Goal: Task Accomplishment & Management: Use online tool/utility

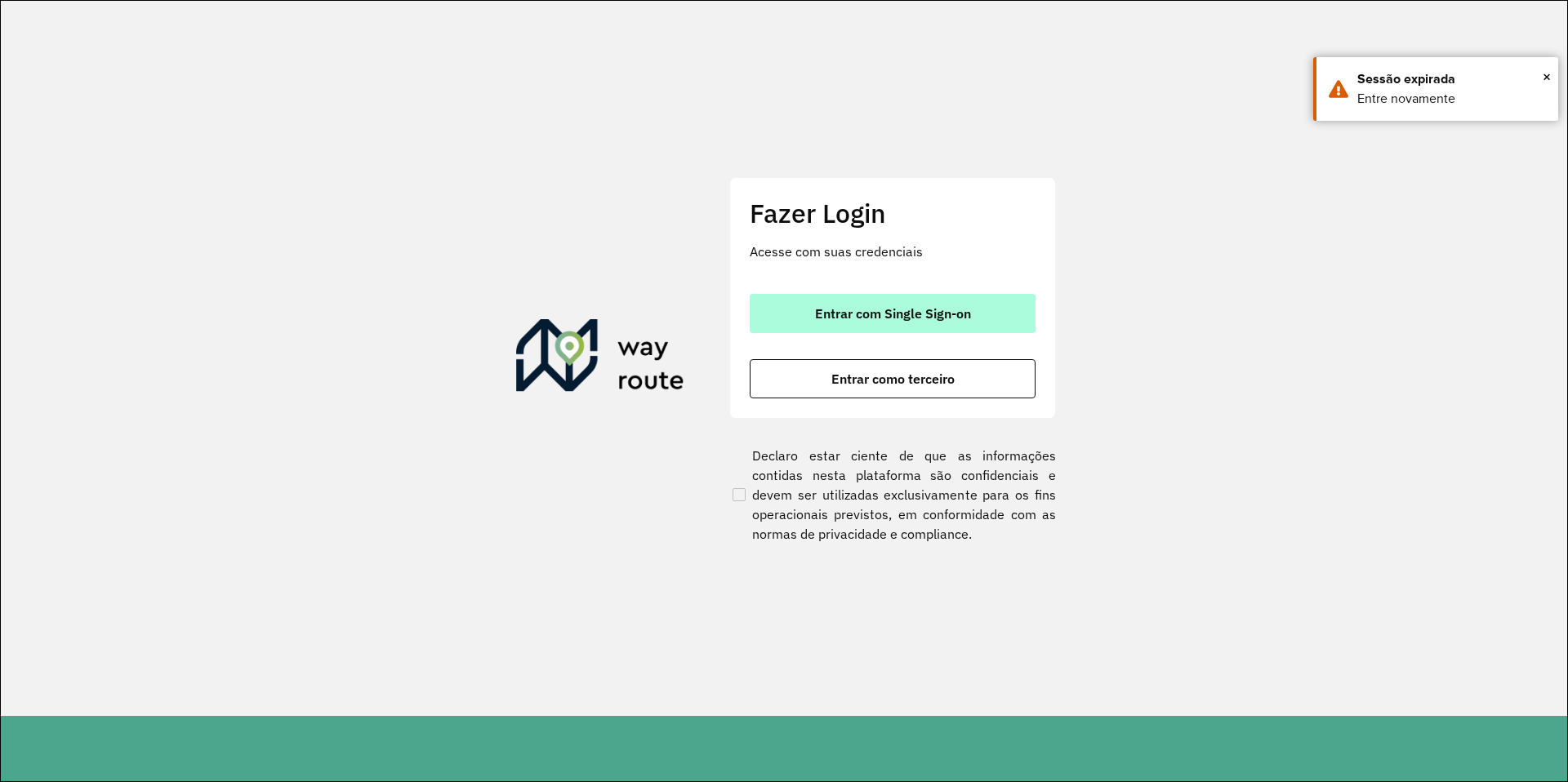
click at [845, 307] on span "Entrar com Single Sign-on" at bounding box center [893, 313] width 156 height 13
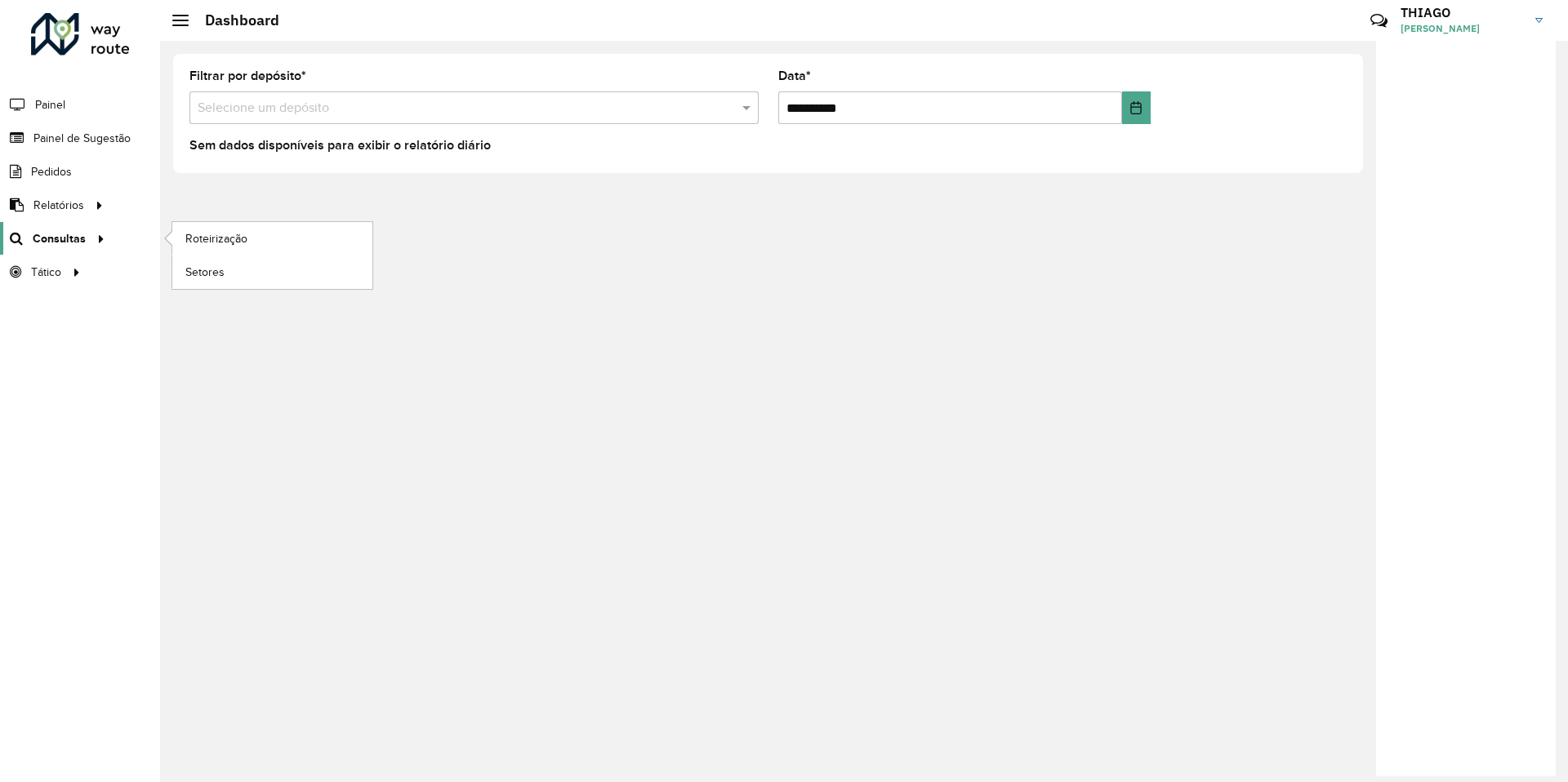
click at [66, 244] on span "Consultas" at bounding box center [59, 239] width 53 height 17
click at [274, 244] on link "Roteirização" at bounding box center [272, 238] width 200 height 32
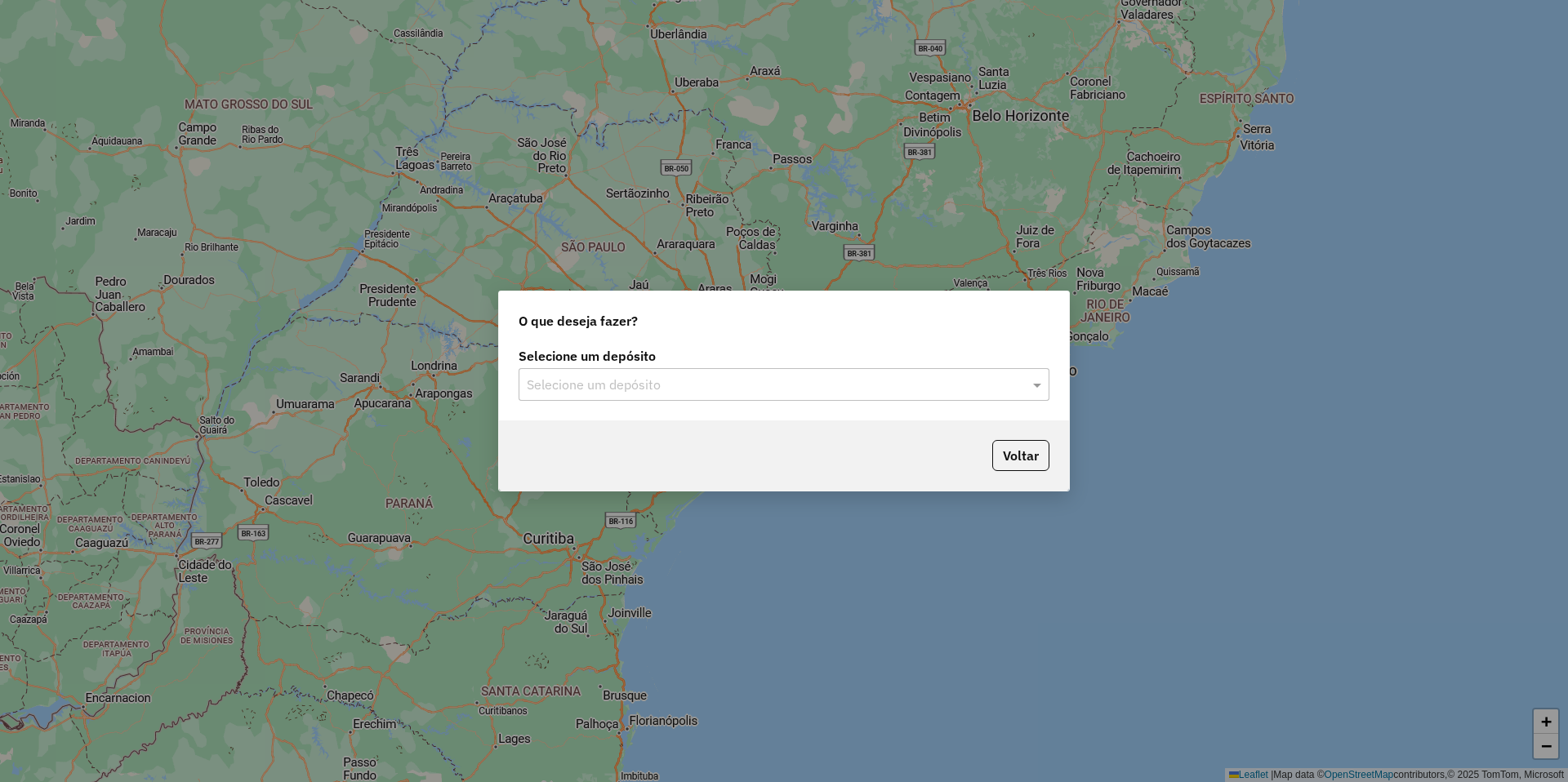
click at [645, 393] on input "text" at bounding box center [768, 385] width 482 height 20
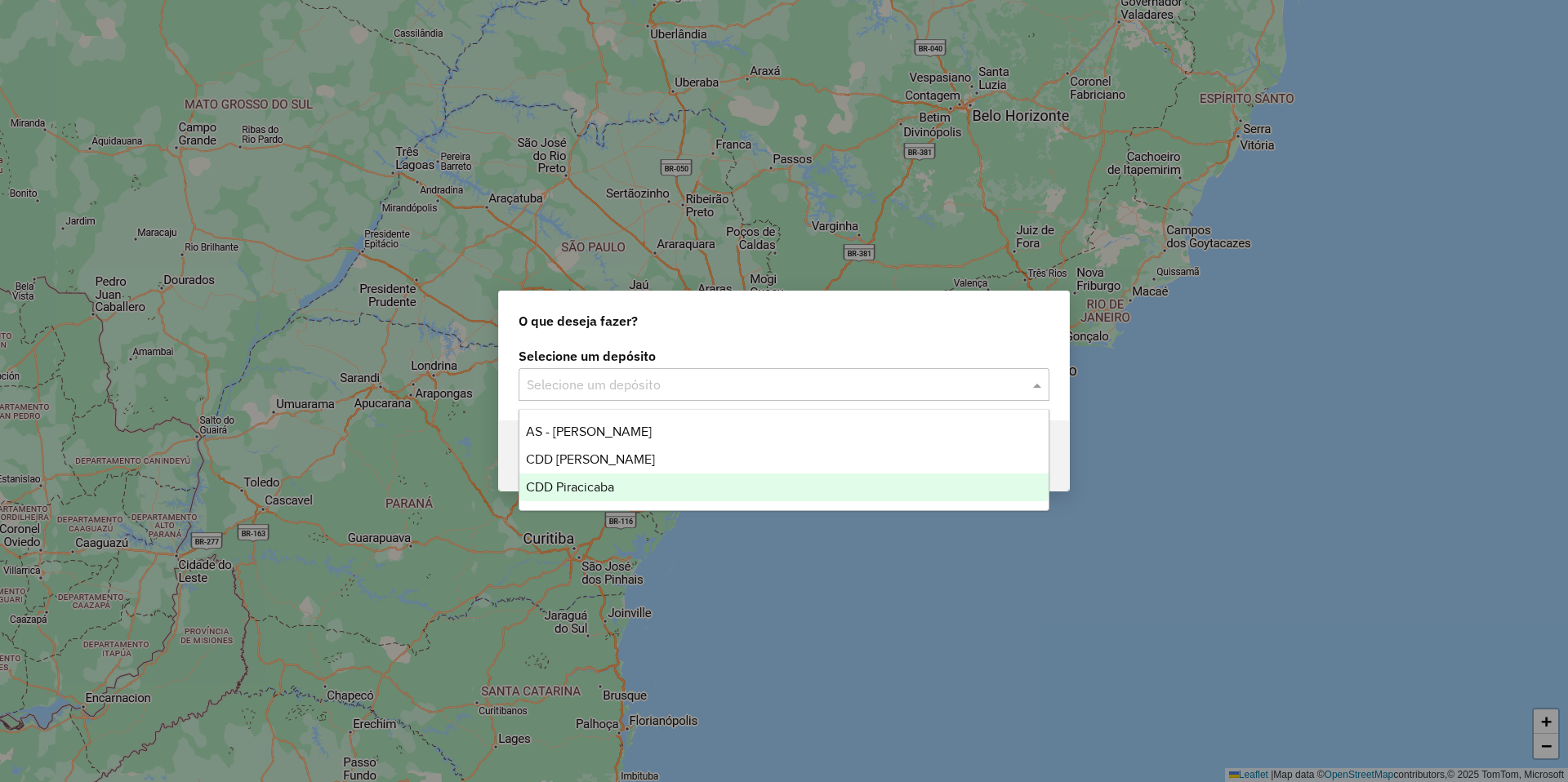
click at [608, 486] on span "CDD Piracicaba" at bounding box center [570, 487] width 89 height 14
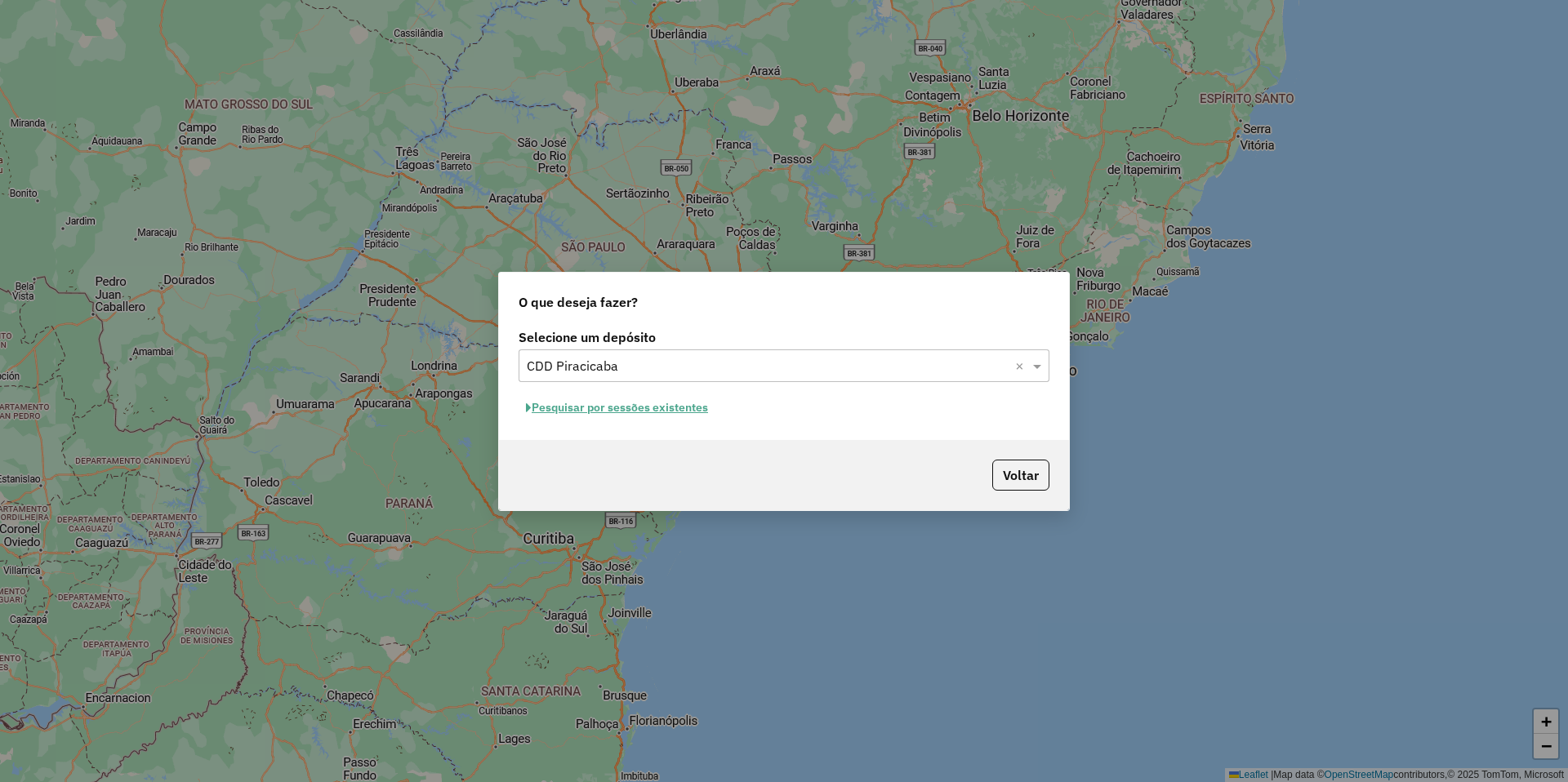
click at [628, 407] on button "Pesquisar por sessões existentes" at bounding box center [616, 408] width 197 height 26
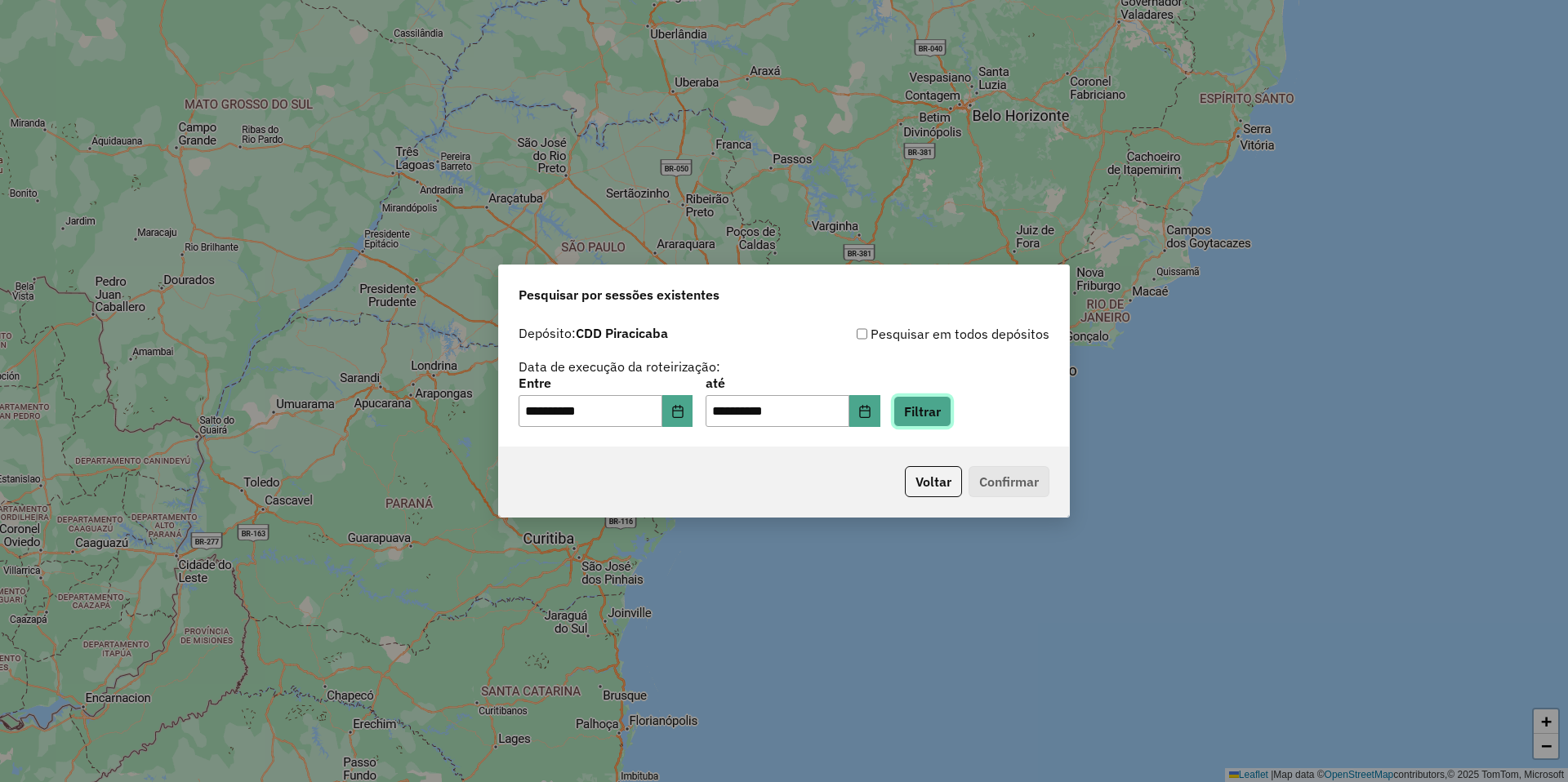
click at [927, 405] on button "Filtrar" at bounding box center [922, 411] width 58 height 31
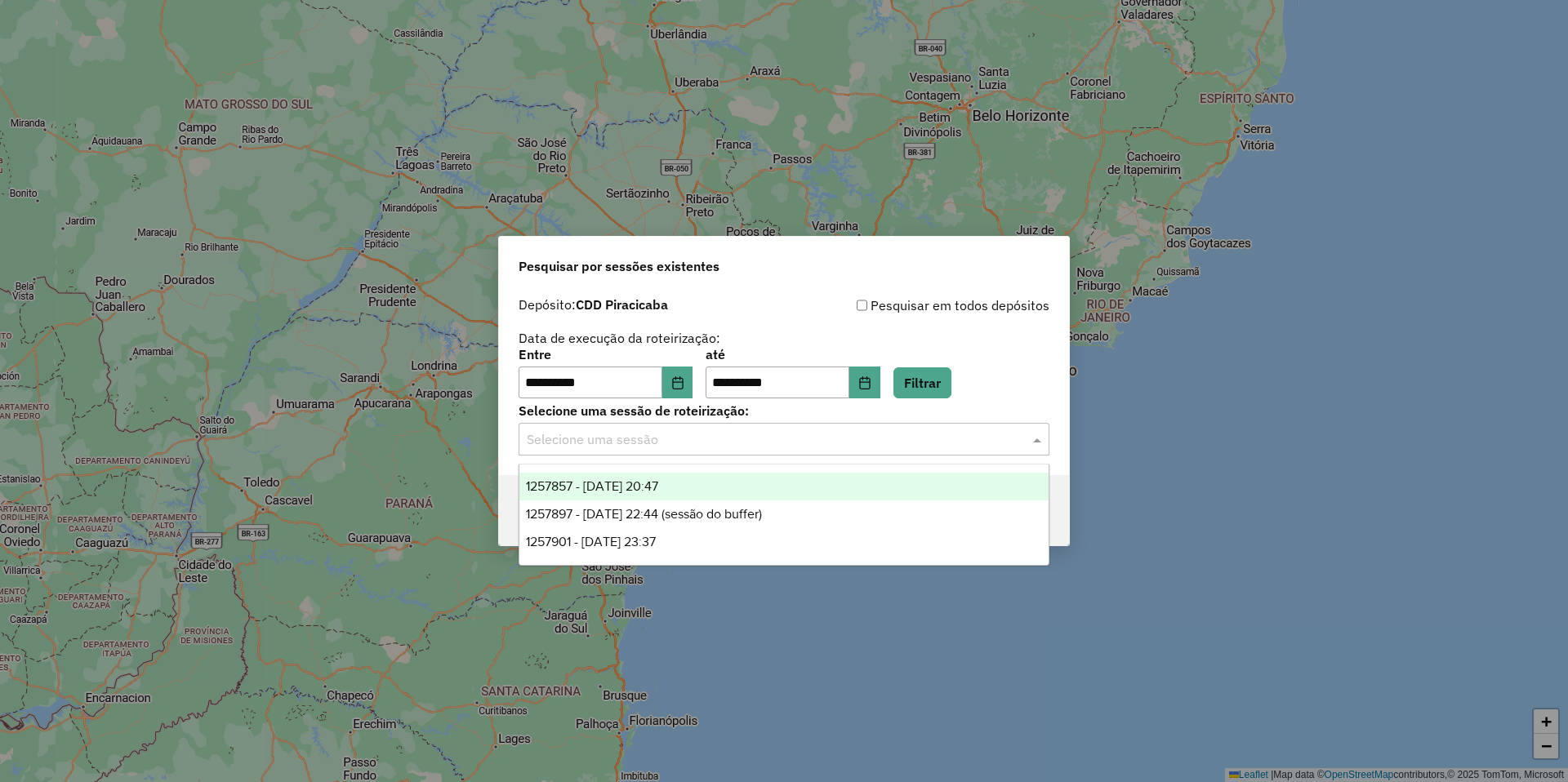
click at [604, 439] on input "text" at bounding box center [768, 440] width 482 height 20
click at [658, 487] on span "1257857 - 02/09/2025 20:47" at bounding box center [592, 486] width 132 height 14
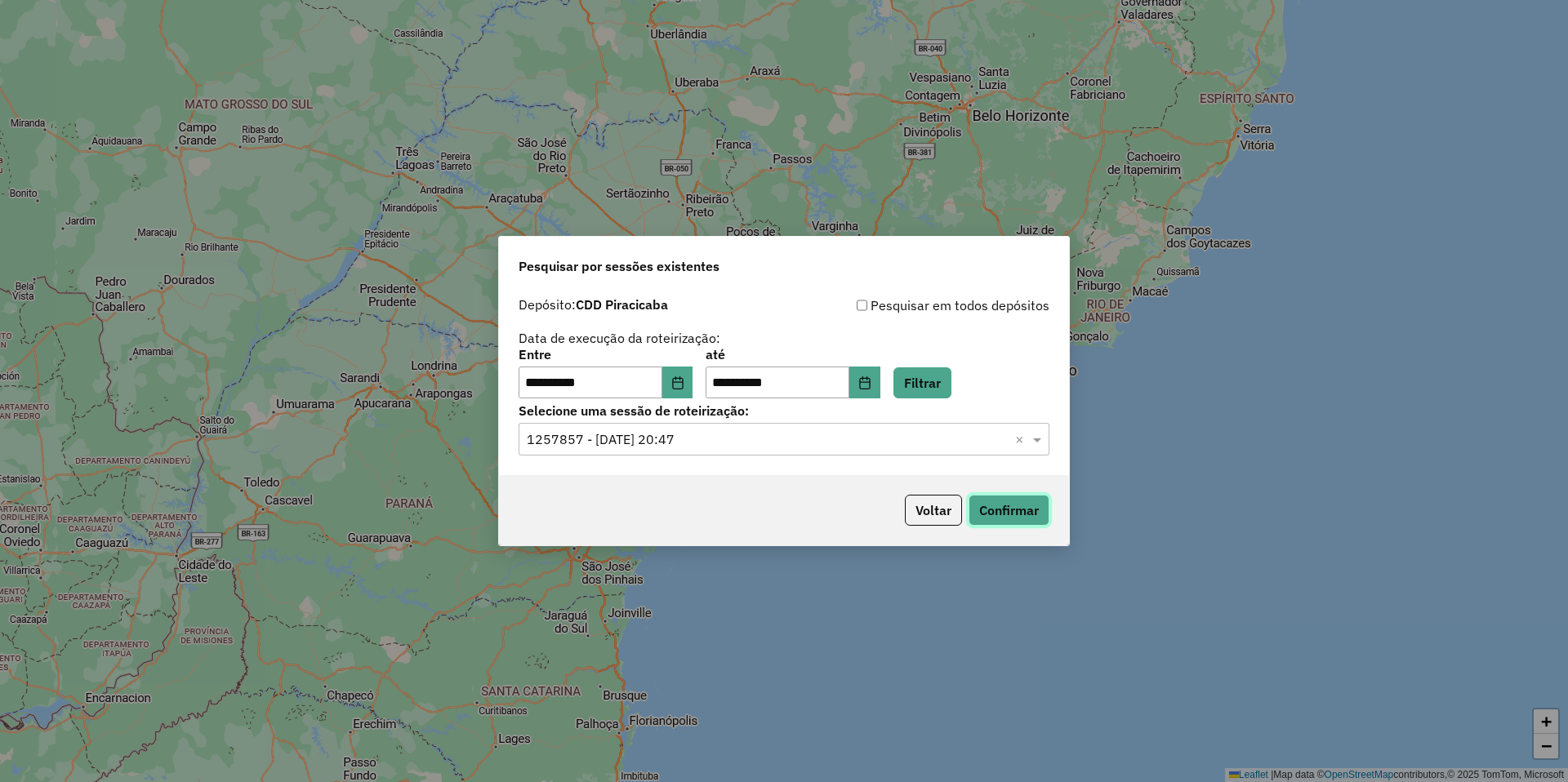
click at [992, 513] on button "Confirmar" at bounding box center [1009, 510] width 81 height 31
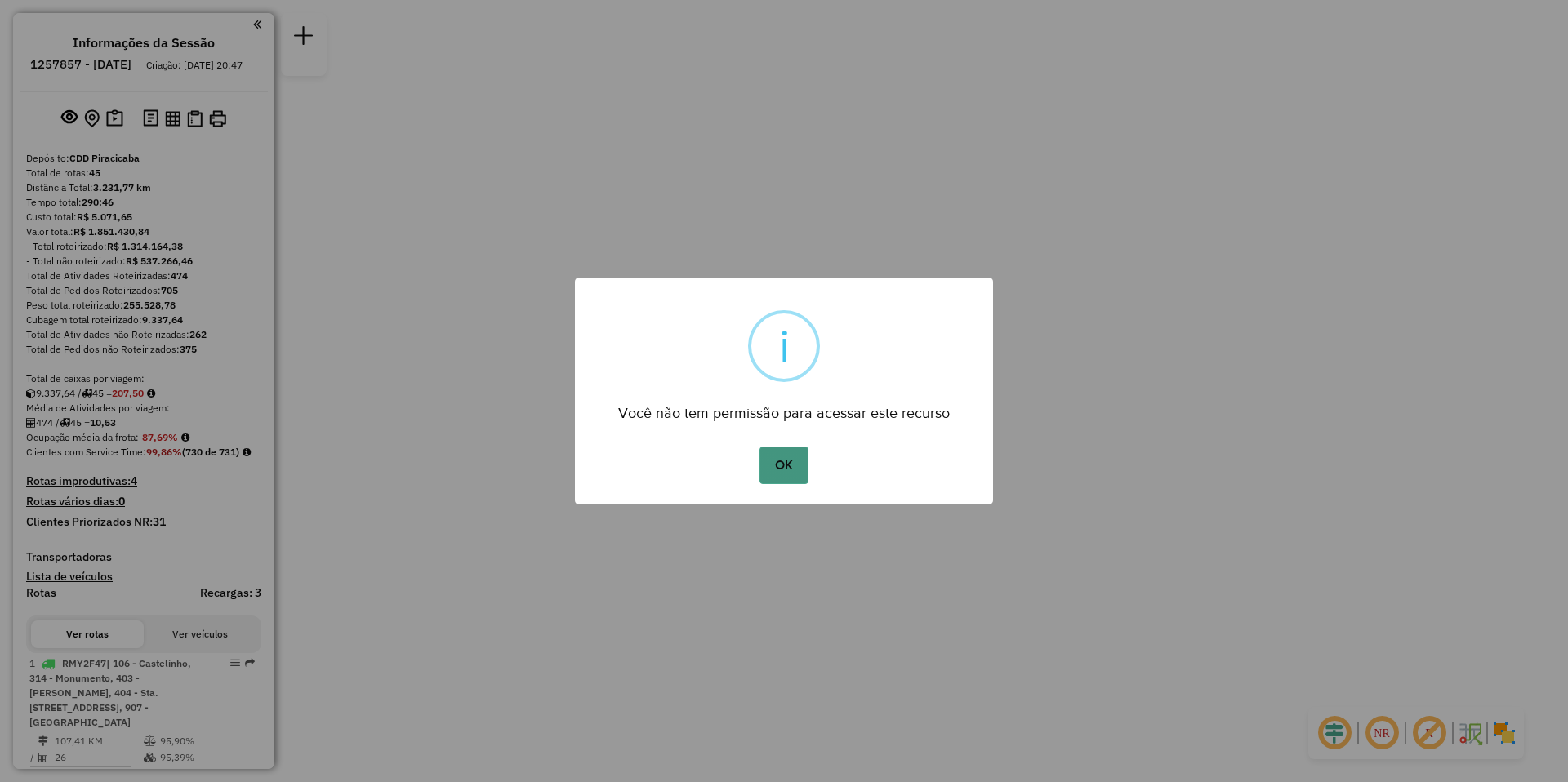
click at [774, 457] on button "OK" at bounding box center [783, 465] width 49 height 37
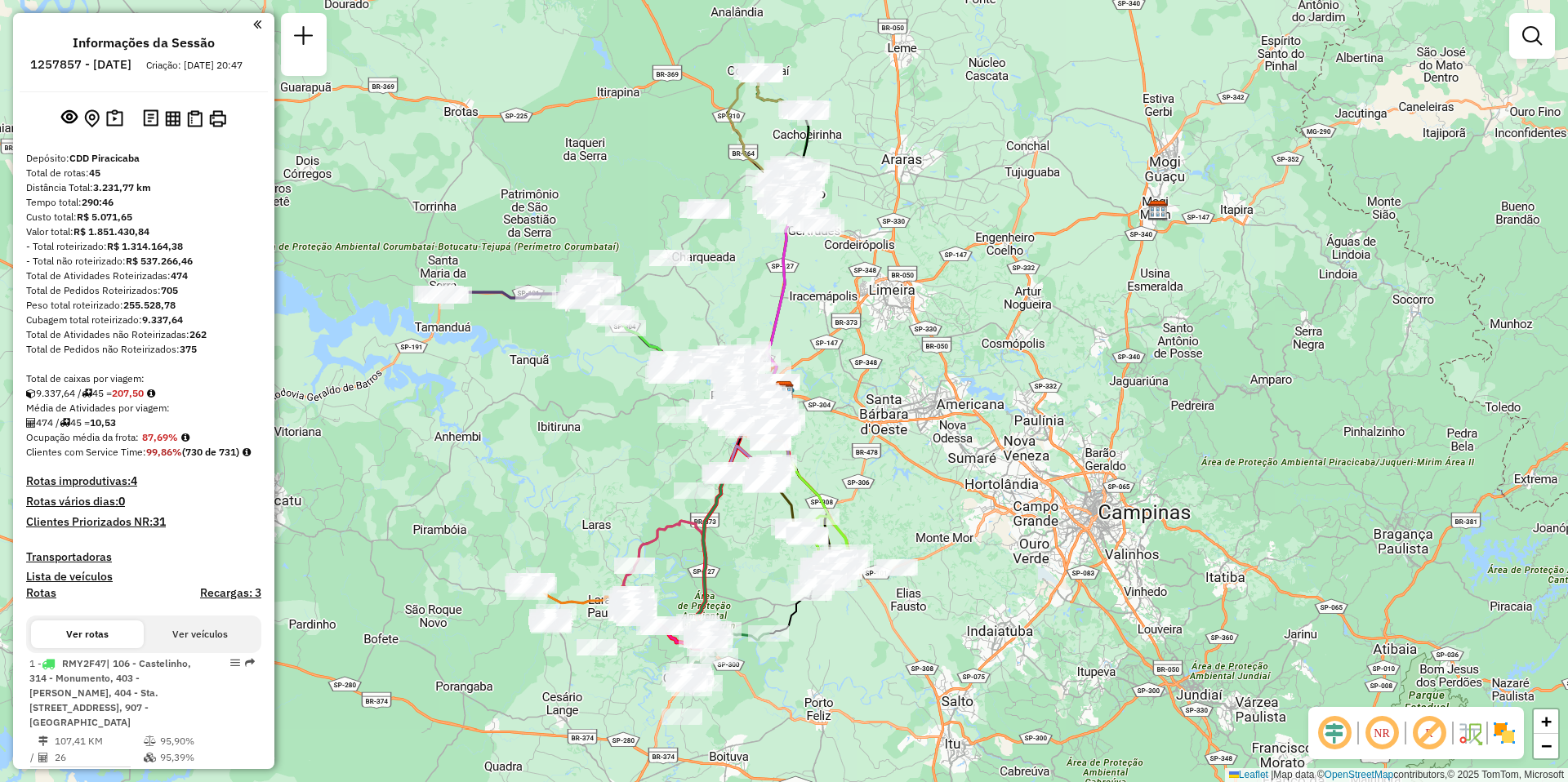
click at [1373, 737] on em at bounding box center [1381, 732] width 39 height 39
